Goal: Information Seeking & Learning: Find contact information

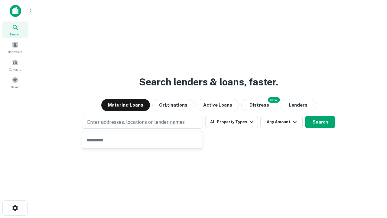
type input "**********"
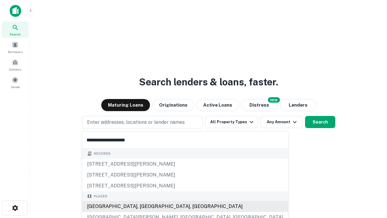
click at [144, 206] on div "Santa Monica, CA, USA" at bounding box center [185, 206] width 206 height 11
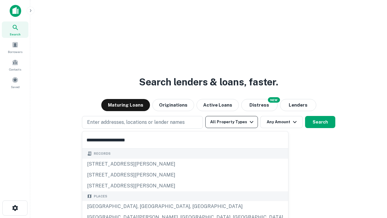
click at [231, 122] on button "All Property Types" at bounding box center [231, 122] width 53 height 12
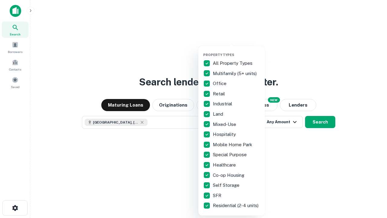
click at [236, 51] on button "button" at bounding box center [236, 51] width 66 height 0
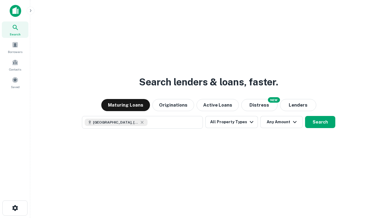
scroll to position [10, 0]
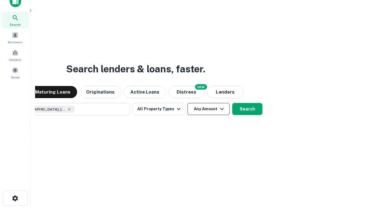
click at [187, 103] on button "Any Amount" at bounding box center [208, 109] width 42 height 12
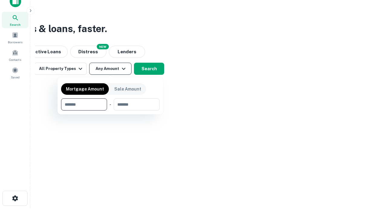
type input "*******"
click at [110, 110] on button "button" at bounding box center [110, 110] width 99 height 0
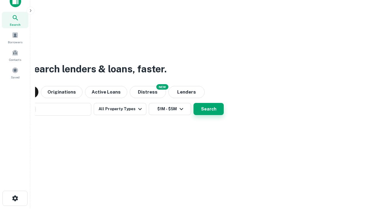
click at [193, 103] on button "Search" at bounding box center [208, 109] width 30 height 12
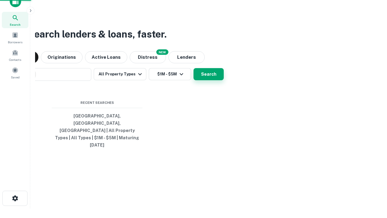
scroll to position [16, 171]
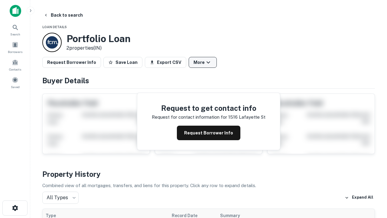
click at [202, 62] on button "More" at bounding box center [203, 62] width 28 height 11
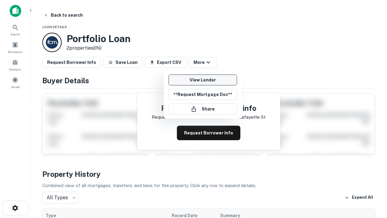
click at [202, 80] on link "View Lender" at bounding box center [202, 79] width 69 height 11
